Goal: Task Accomplishment & Management: Manage account settings

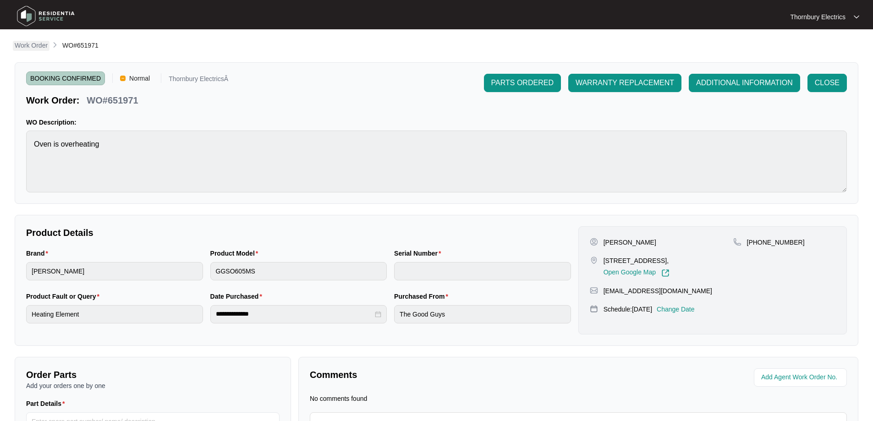
click at [29, 46] on p "Work Order" at bounding box center [31, 45] width 33 height 9
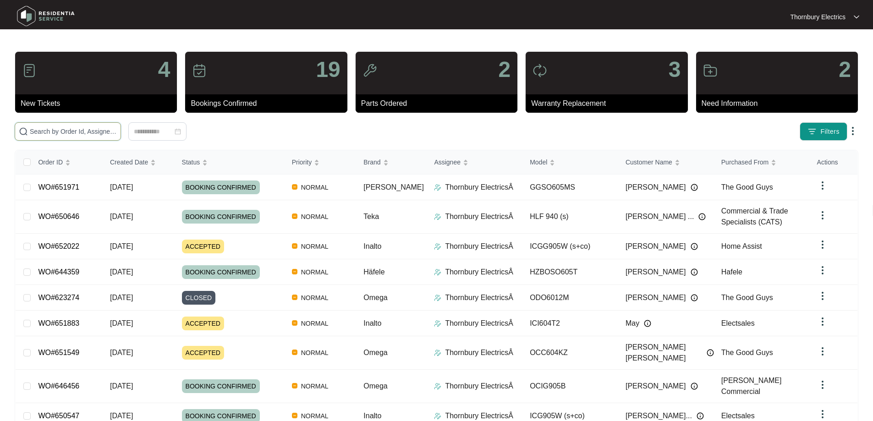
click at [117, 130] on input "text" at bounding box center [73, 132] width 87 height 10
type input "651883"
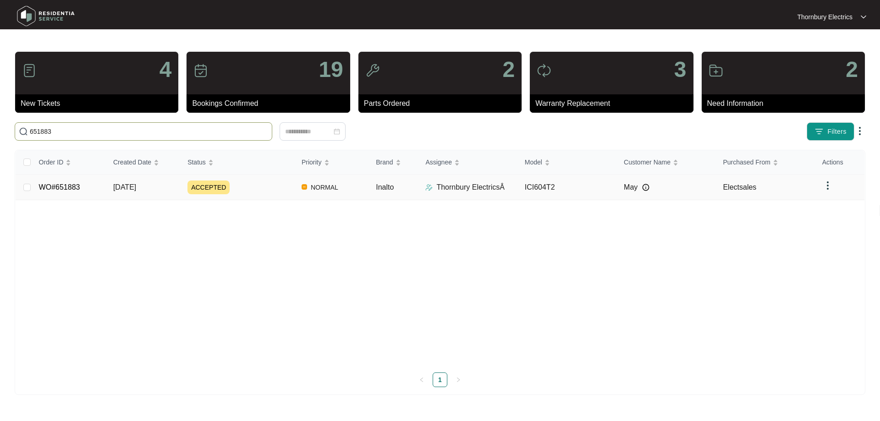
click at [271, 186] on div "ACCEPTED" at bounding box center [241, 188] width 107 height 14
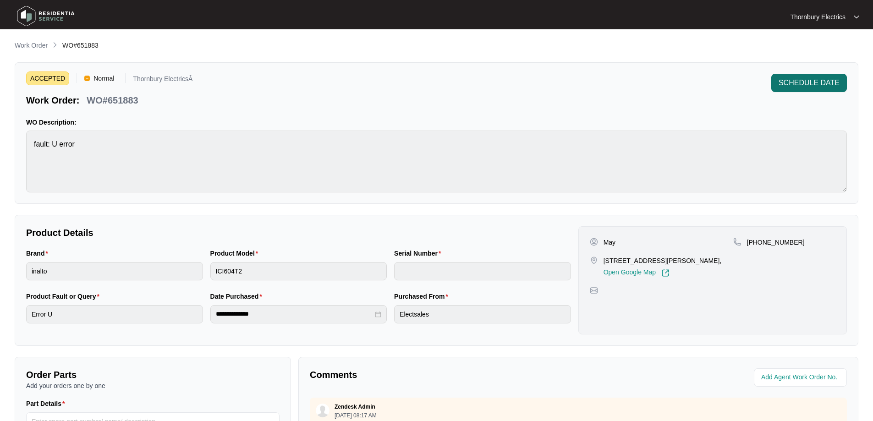
click at [818, 85] on span "SCHEDULE DATE" at bounding box center [809, 82] width 61 height 11
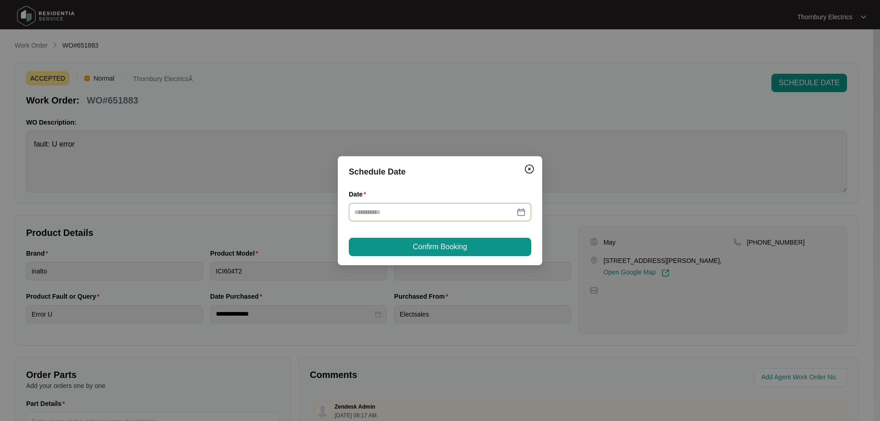
click at [523, 215] on div at bounding box center [439, 212] width 171 height 10
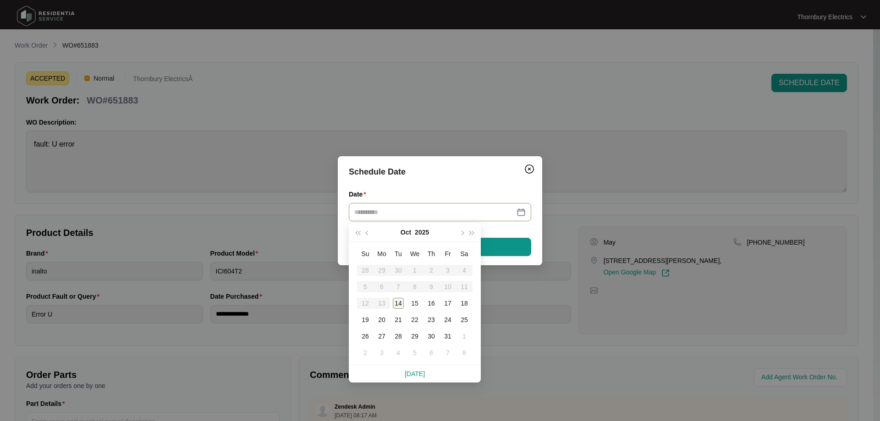
click at [395, 304] on div "14" at bounding box center [398, 303] width 11 height 11
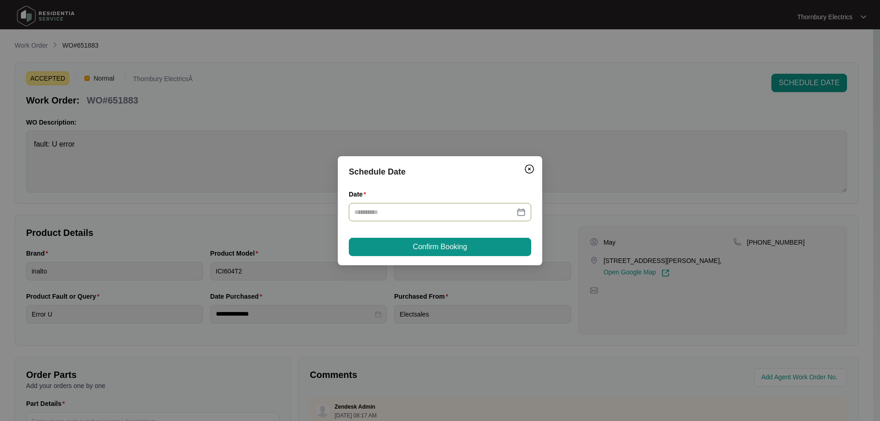
type input "**********"
click at [442, 250] on span "Confirm Booking" at bounding box center [440, 247] width 54 height 11
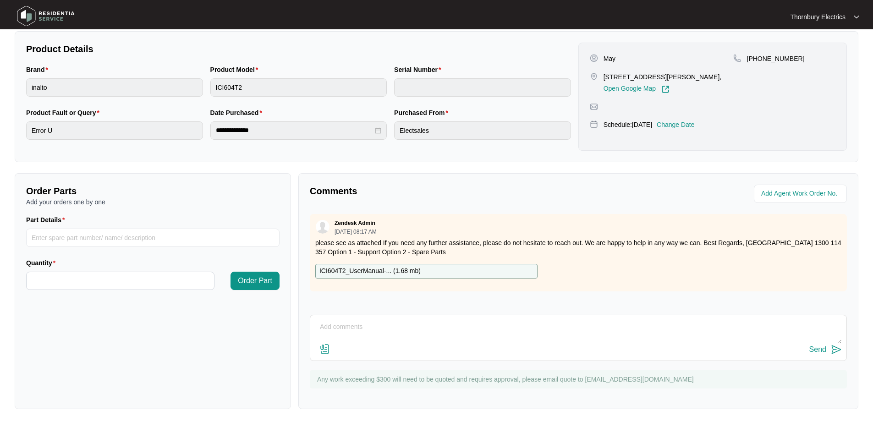
scroll to position [187, 0]
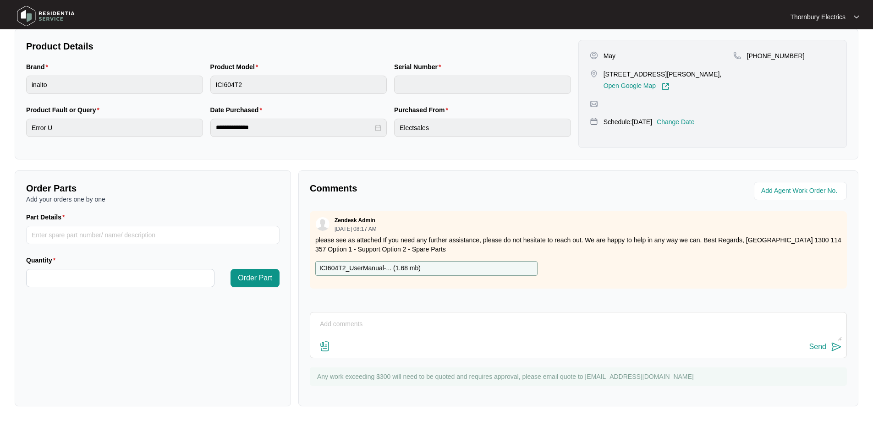
click at [389, 319] on textarea at bounding box center [578, 329] width 527 height 24
paste textarea "Attended site to inspect the Inalto induction cooktop. Tested each zone with a …"
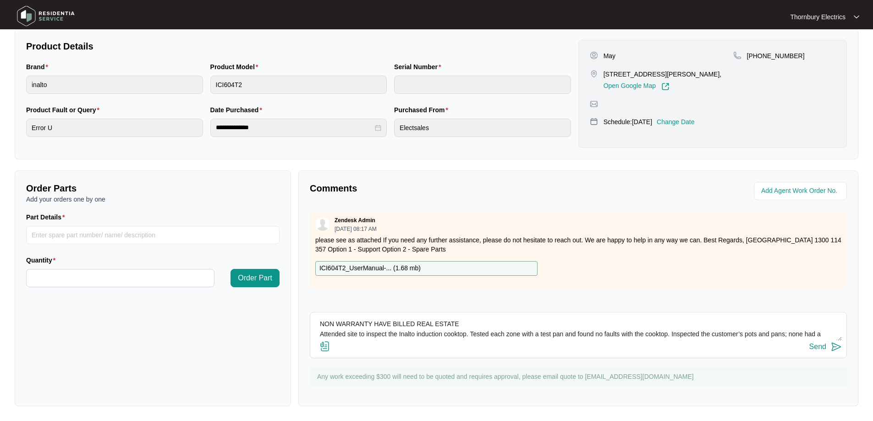
scroll to position [7, 0]
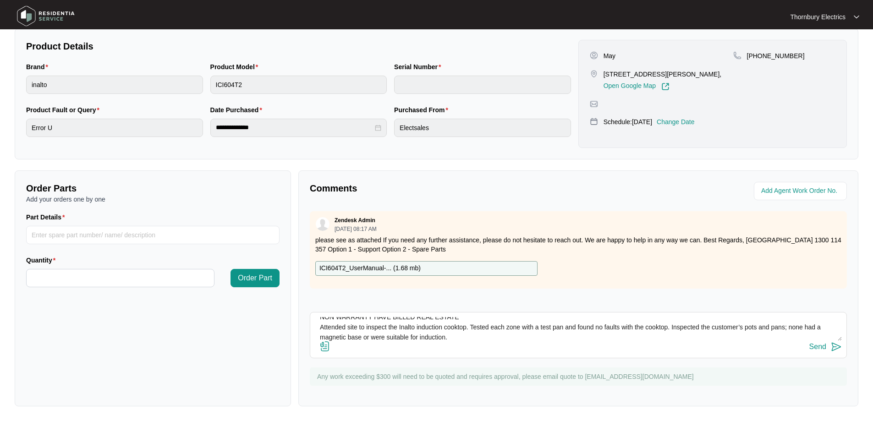
type textarea "NON WARRANTY HAVE BILLED REAL ESTATE Attended site to inspect the Inalto induct…"
click at [827, 348] on button "Send" at bounding box center [826, 347] width 33 height 12
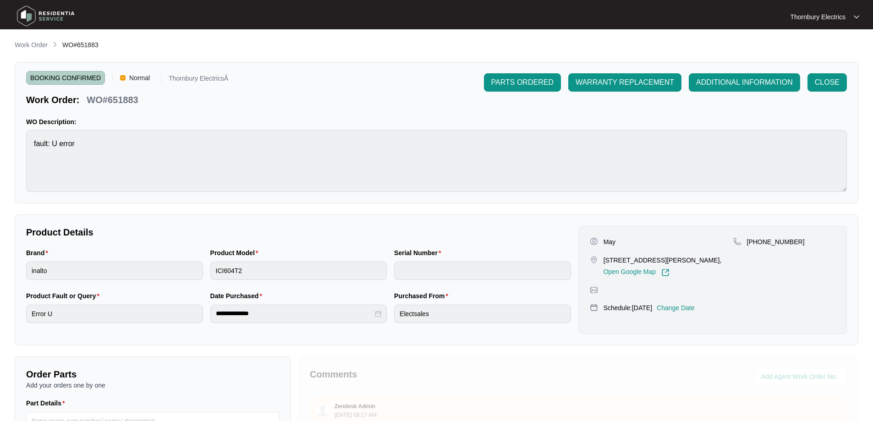
scroll to position [0, 0]
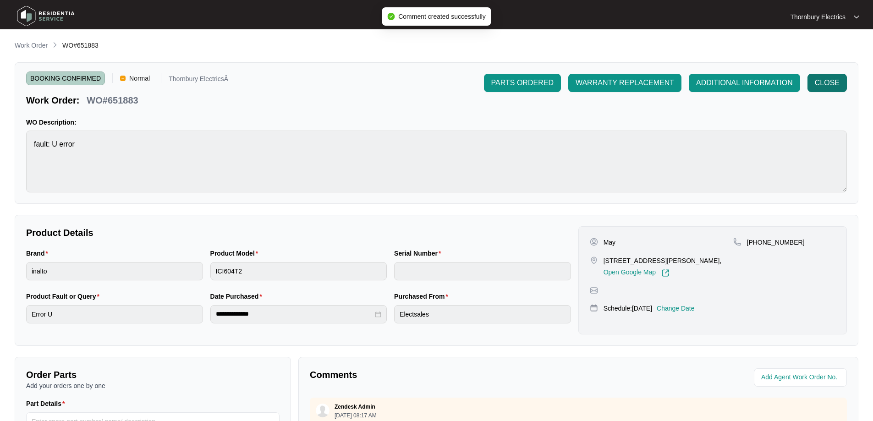
click at [828, 80] on span "CLOSE" at bounding box center [827, 82] width 25 height 11
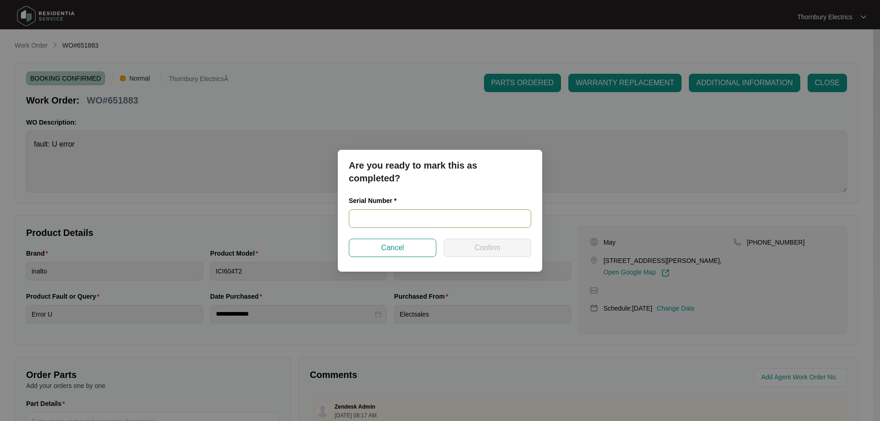
click at [403, 225] on input "text" at bounding box center [440, 219] width 182 height 18
paste input "20242300263"
type input "20242300263"
click at [496, 244] on span "Confirm" at bounding box center [488, 248] width 26 height 11
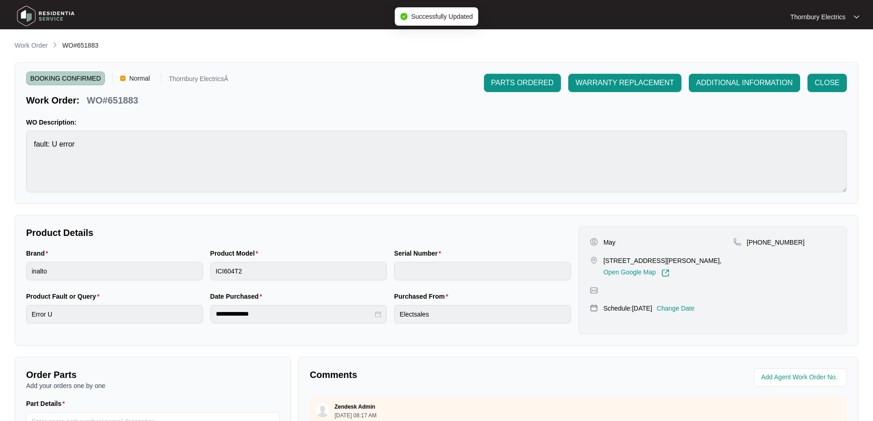
type input "20242300263"
